Goal: Information Seeking & Learning: Learn about a topic

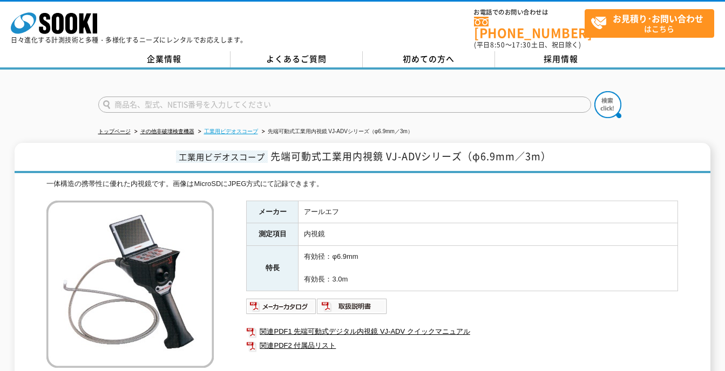
click at [221, 128] on link "工業用ビデオスコープ" at bounding box center [231, 131] width 54 height 6
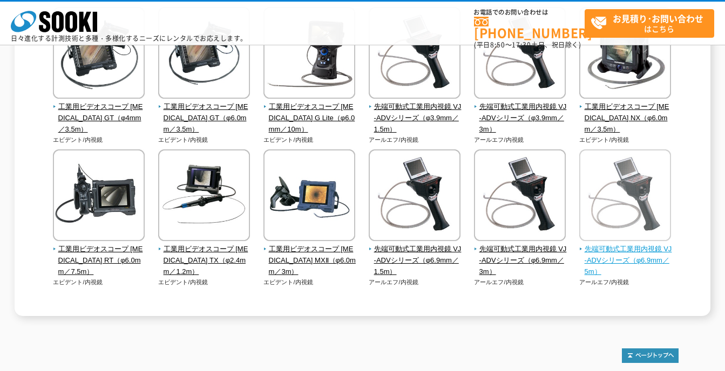
scroll to position [261, 0]
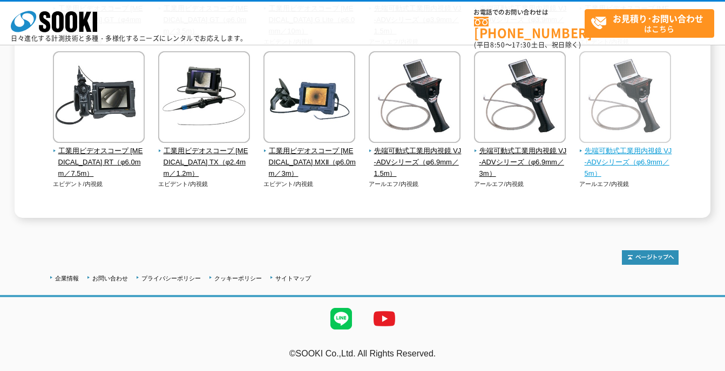
click at [651, 159] on span "先端可動式工業用内視鏡 VJ-ADVシリーズ（φ6.9mm／5m）" at bounding box center [625, 162] width 92 height 33
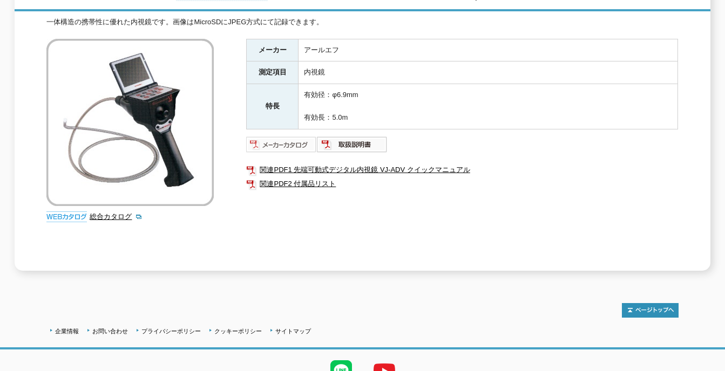
scroll to position [208, 0]
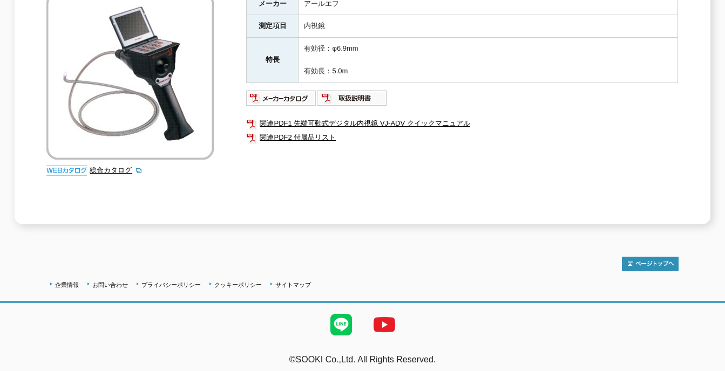
click at [685, 111] on div "工業用ビデオスコープ 先端可動式工業用内視鏡 VJ-ADVシリーズ（φ6.9mm／5m） 一体構造の携帯性に優れた内視鏡です。画像はMicroSDにJPEG方…" at bounding box center [363, 80] width 696 height 290
